Goal: Information Seeking & Learning: Learn about a topic

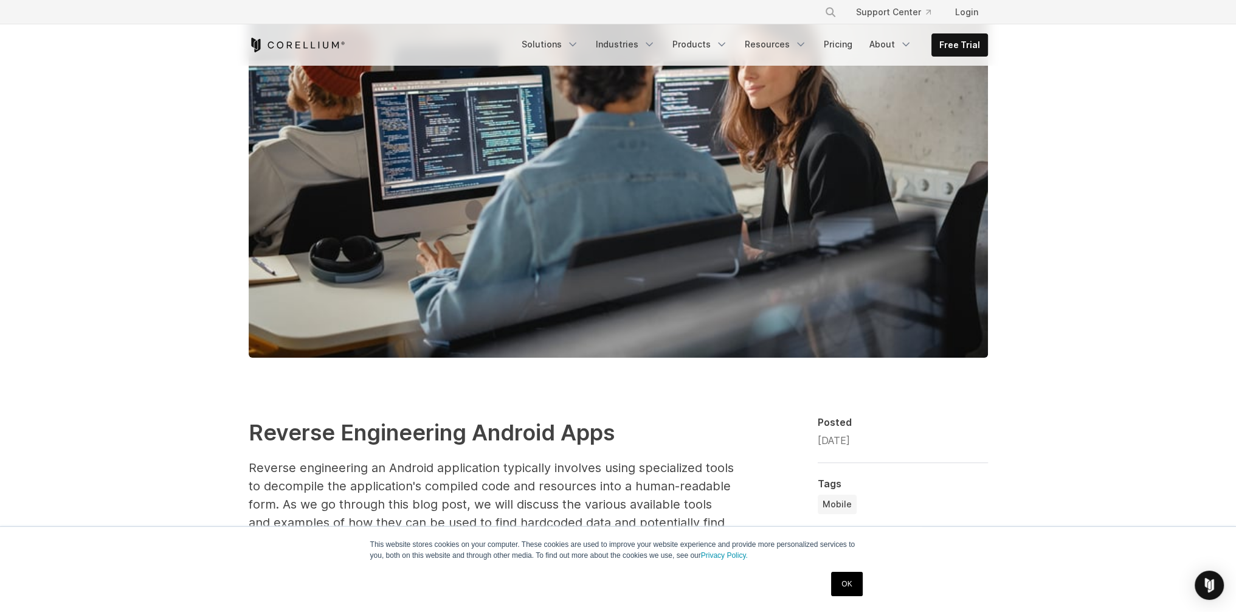
scroll to position [365, 0]
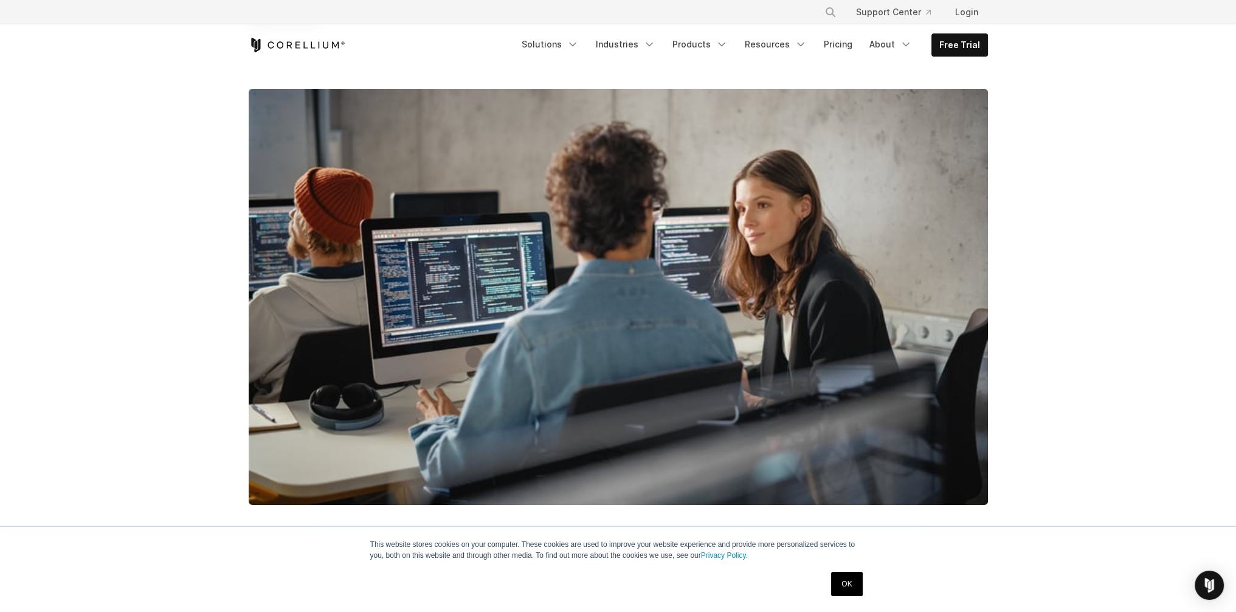
scroll to position [243, 0]
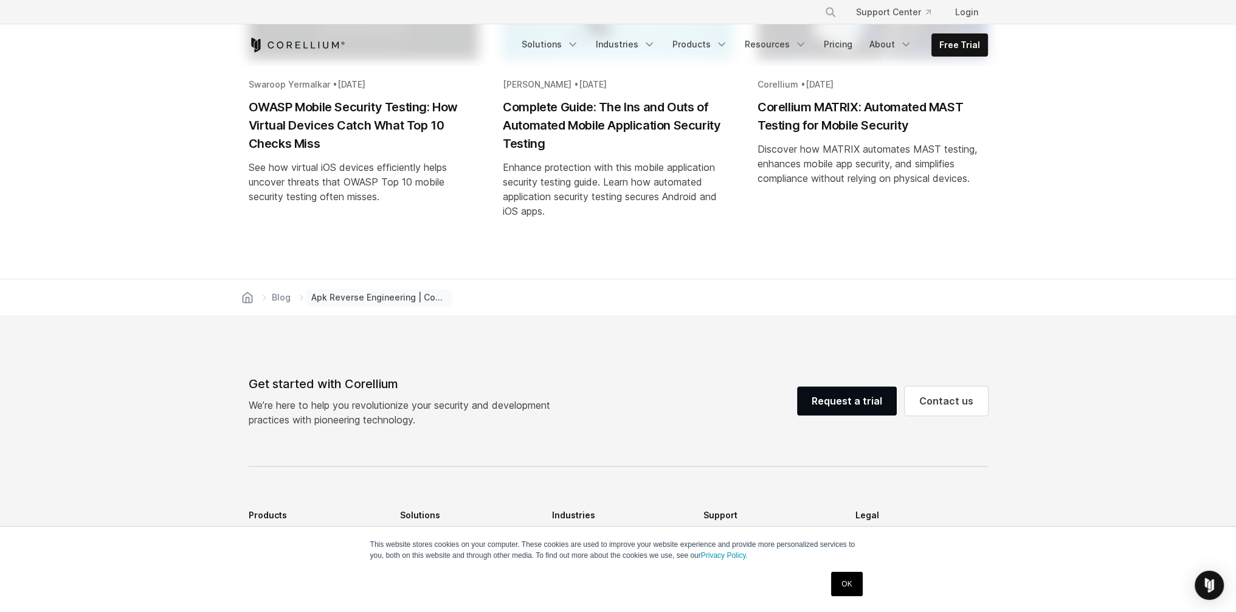
scroll to position [6780, 0]
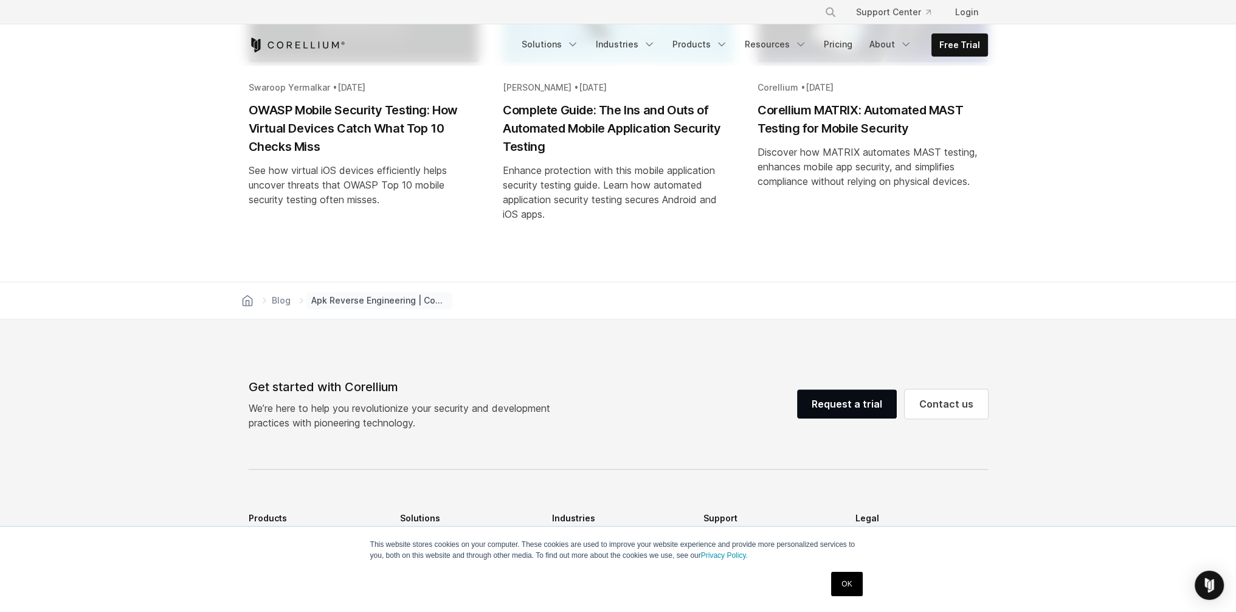
click at [124, 231] on section "Keep reading See more [PERSON_NAME] • [DATE] OWASP Mobile Security Testing: How…" at bounding box center [618, 46] width 1236 height 472
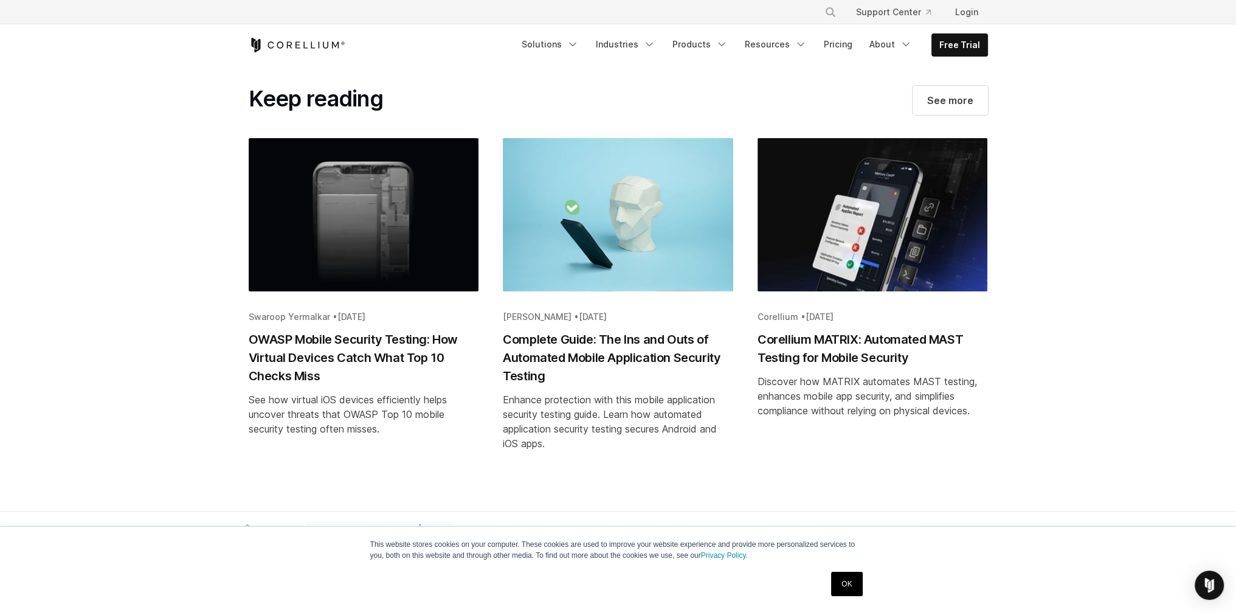
scroll to position [6537, 0]
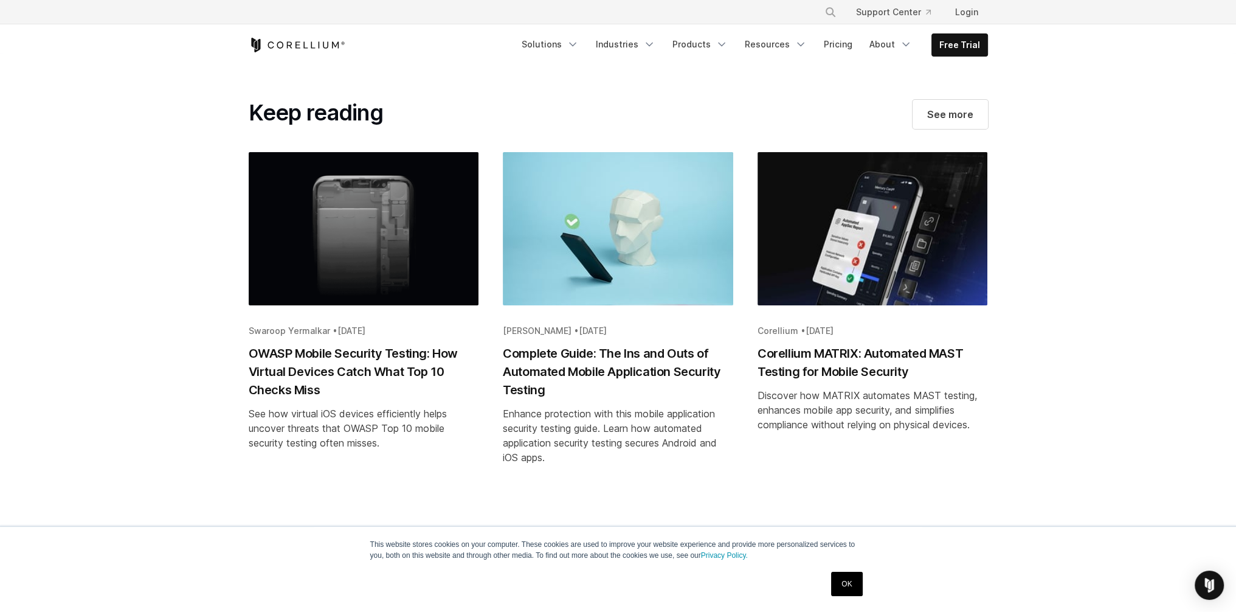
click at [116, 185] on section "Keep reading See more [PERSON_NAME] • [DATE] OWASP Mobile Security Testing: How…" at bounding box center [618, 290] width 1236 height 472
click at [154, 156] on section "Keep reading See more [PERSON_NAME] • [DATE] OWASP Mobile Security Testing: How…" at bounding box center [618, 290] width 1236 height 472
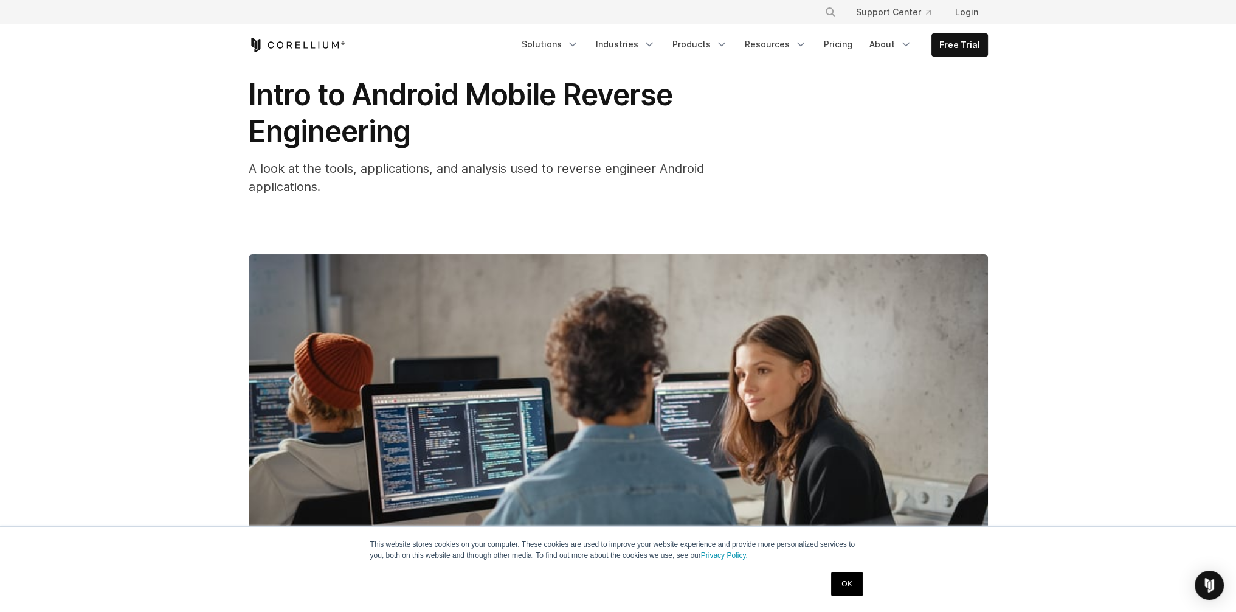
scroll to position [0, 0]
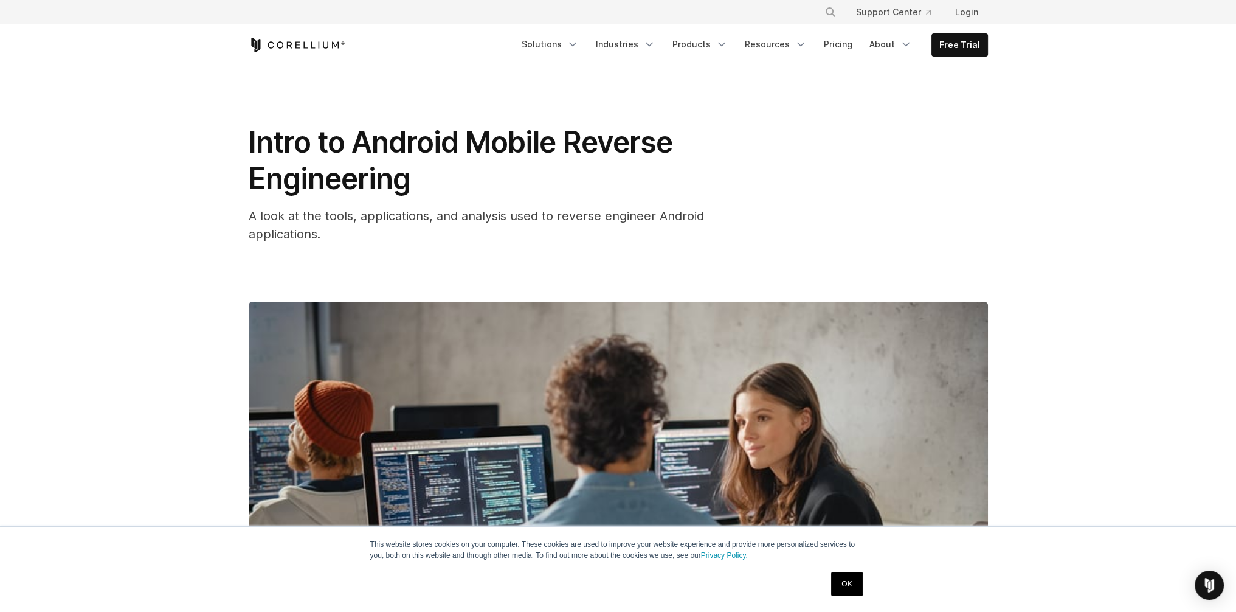
click at [231, 170] on div "Intro to Android Mobile Reverse Engineering A look at the tools, applications, …" at bounding box center [618, 421] width 778 height 710
click at [579, 46] on icon "Navigation Menu" at bounding box center [573, 44] width 12 height 12
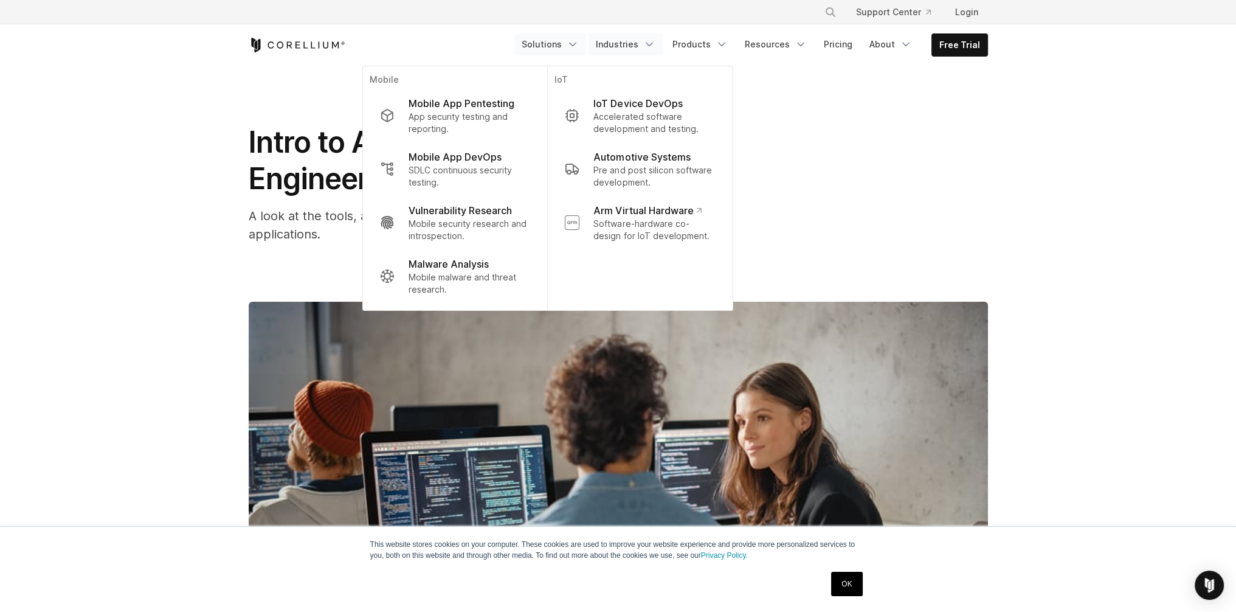
click at [652, 44] on polyline "Navigation Menu" at bounding box center [649, 44] width 6 height 3
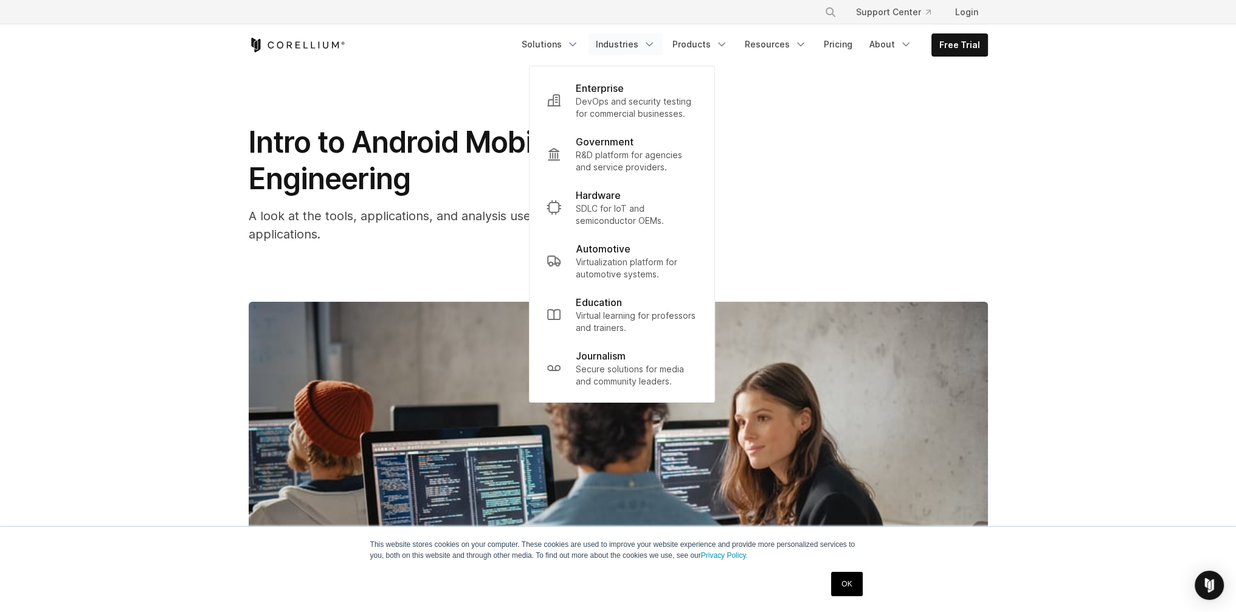
click at [808, 147] on div "Intro to Android Mobile Reverse Engineering A look at the tools, applications, …" at bounding box center [618, 183] width 739 height 119
